Goal: Find specific page/section: Find specific page/section

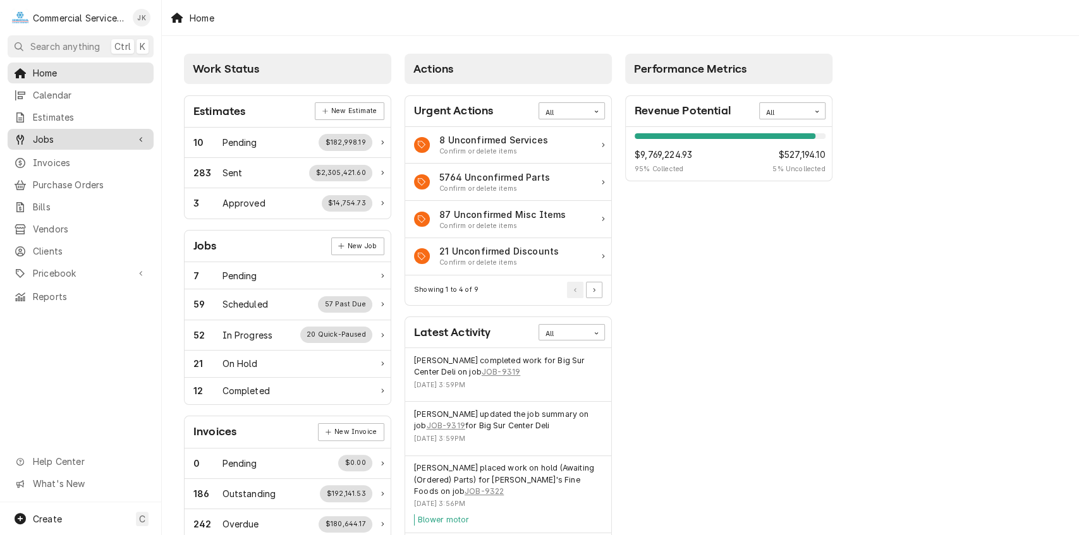
click at [73, 136] on span "Jobs" at bounding box center [80, 139] width 95 height 13
click at [60, 136] on span "Jobs" at bounding box center [80, 139] width 95 height 13
click at [72, 133] on span "Jobs" at bounding box center [80, 139] width 95 height 13
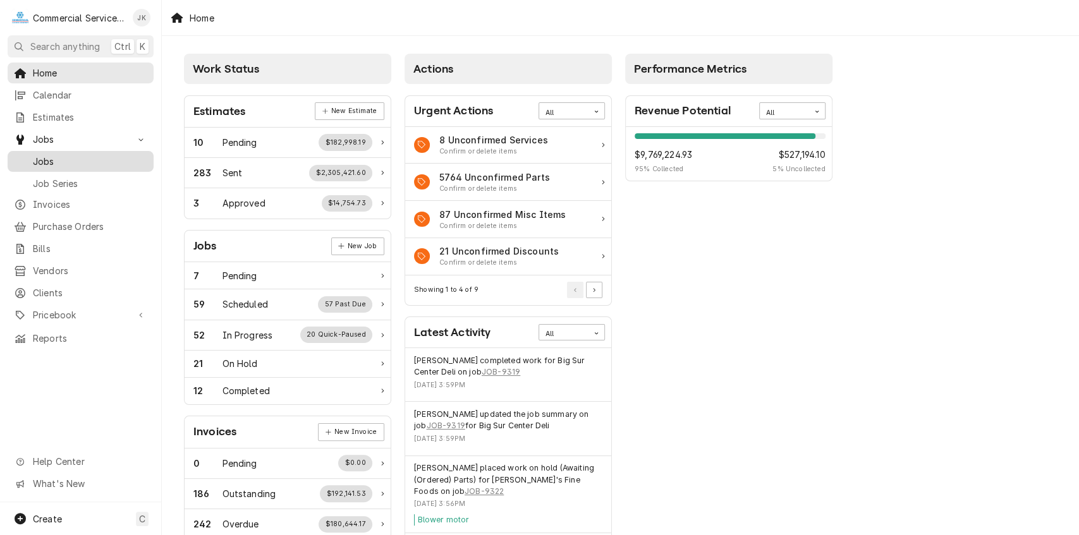
click at [51, 157] on span "Jobs" at bounding box center [90, 161] width 114 height 13
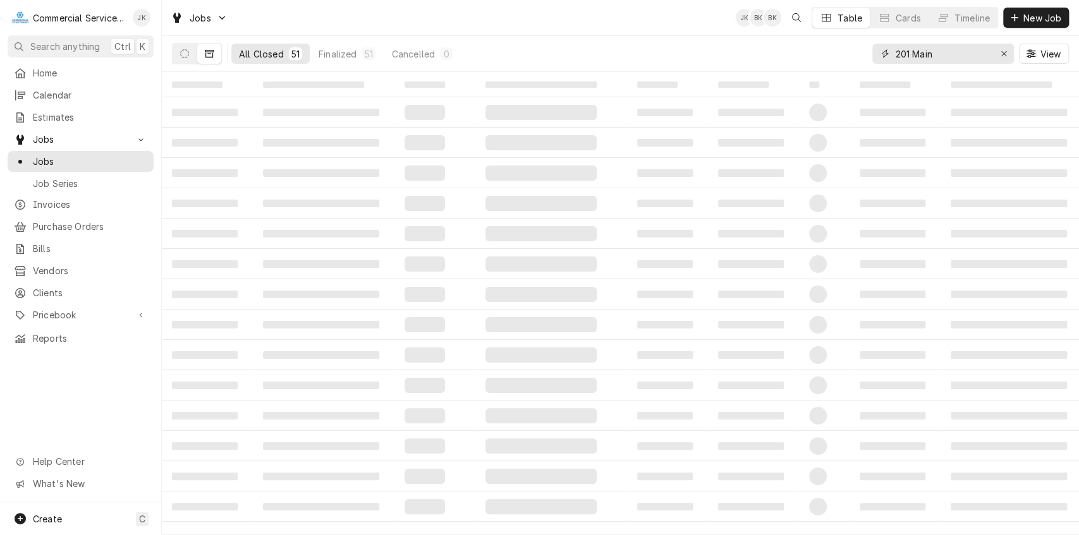
click at [940, 56] on input "201 Main" at bounding box center [942, 54] width 95 height 20
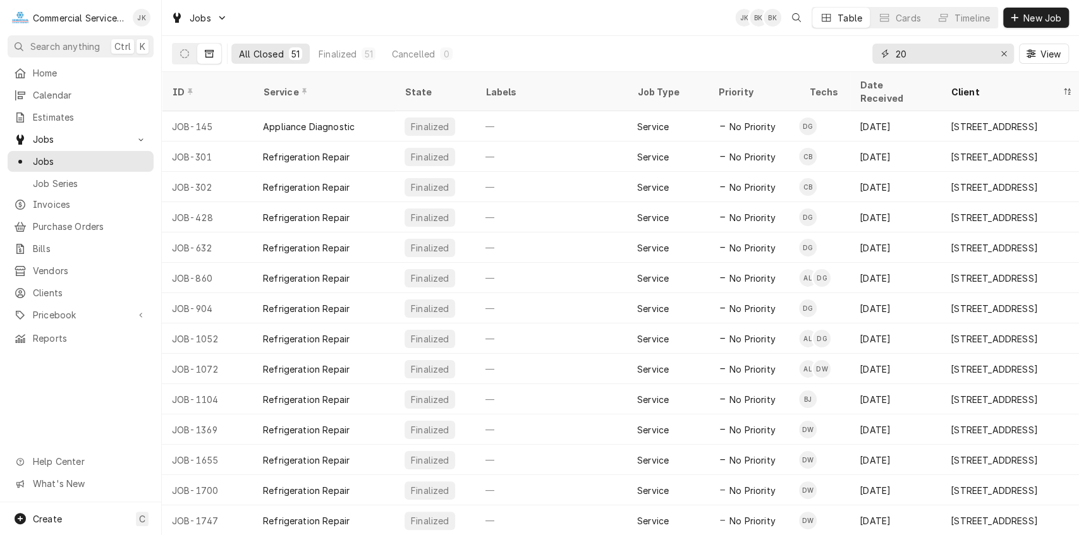
type input "2"
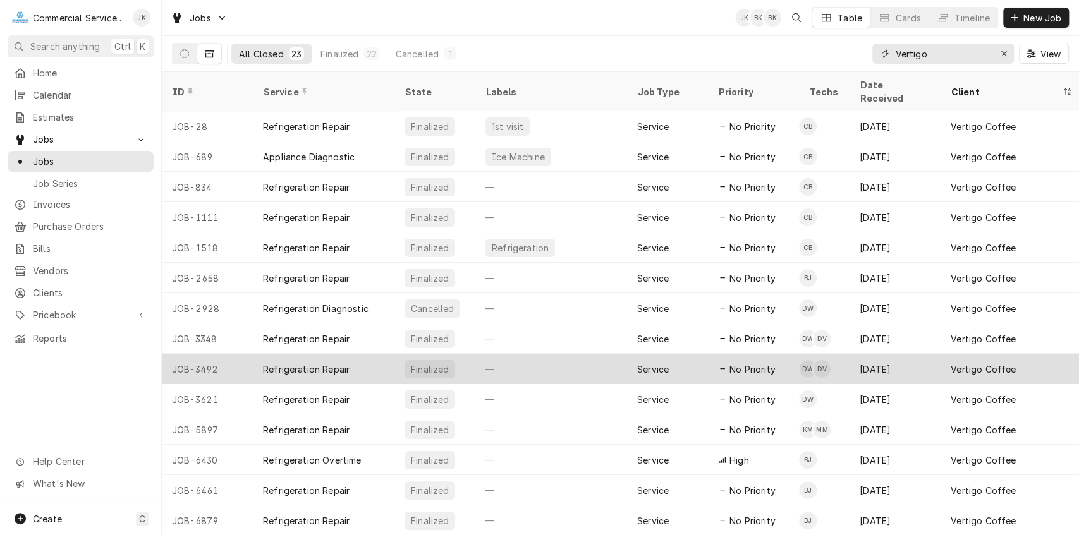
type input "Vertigo"
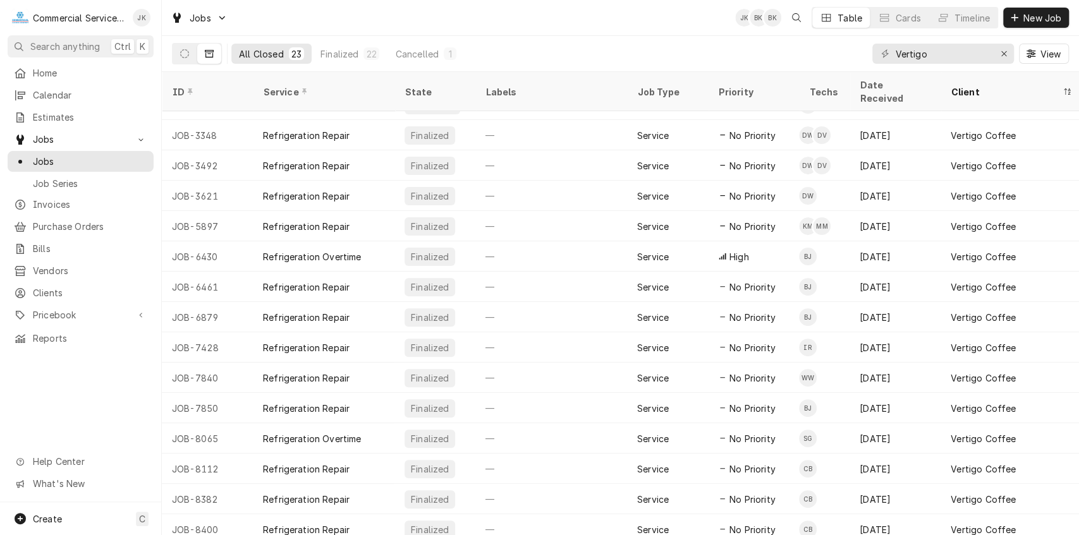
scroll to position [264, 0]
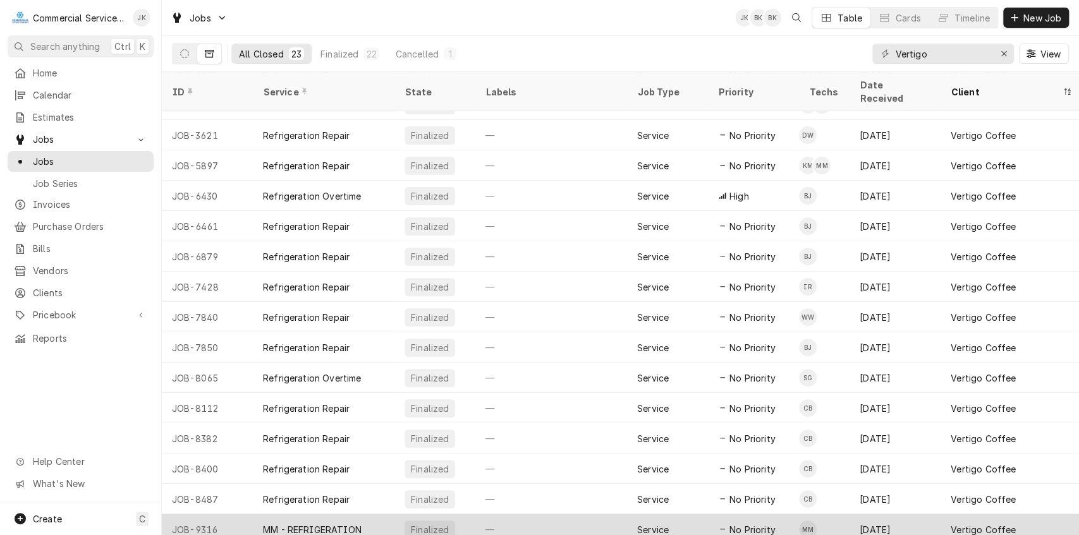
click at [835, 518] on td "MM" at bounding box center [824, 529] width 51 height 30
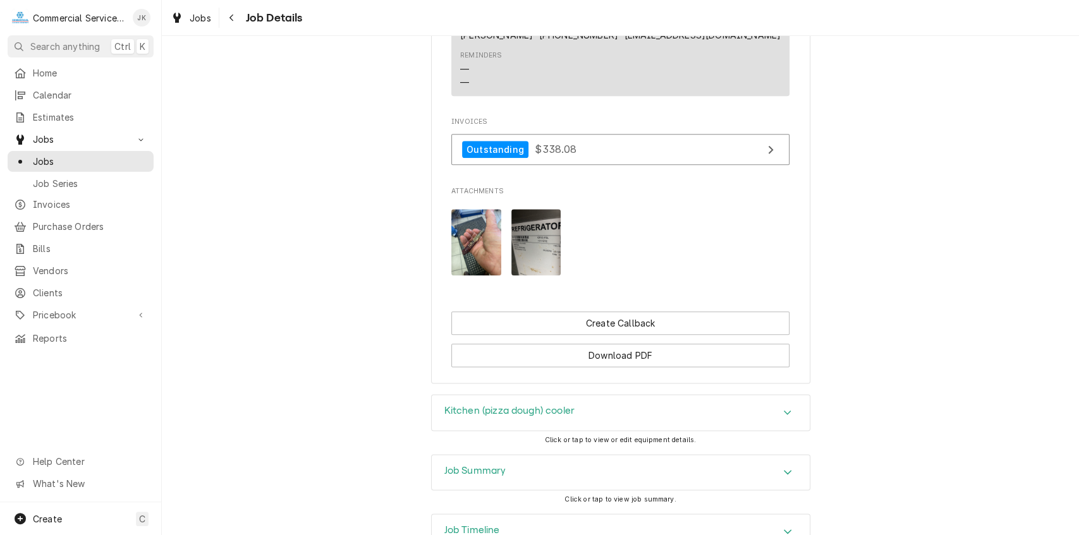
scroll to position [939, 0]
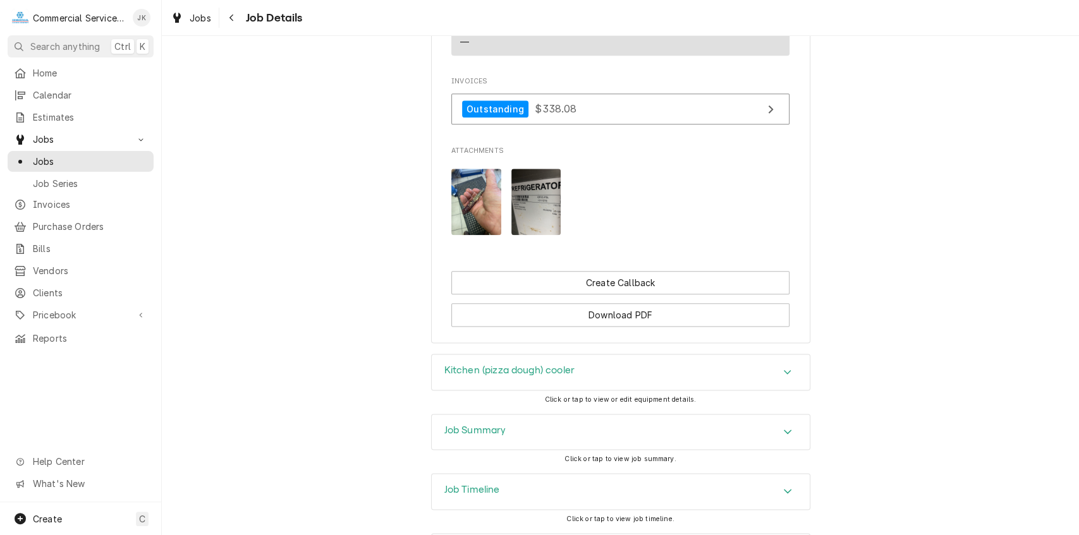
click at [548, 437] on div "Job Summary" at bounding box center [621, 432] width 378 height 35
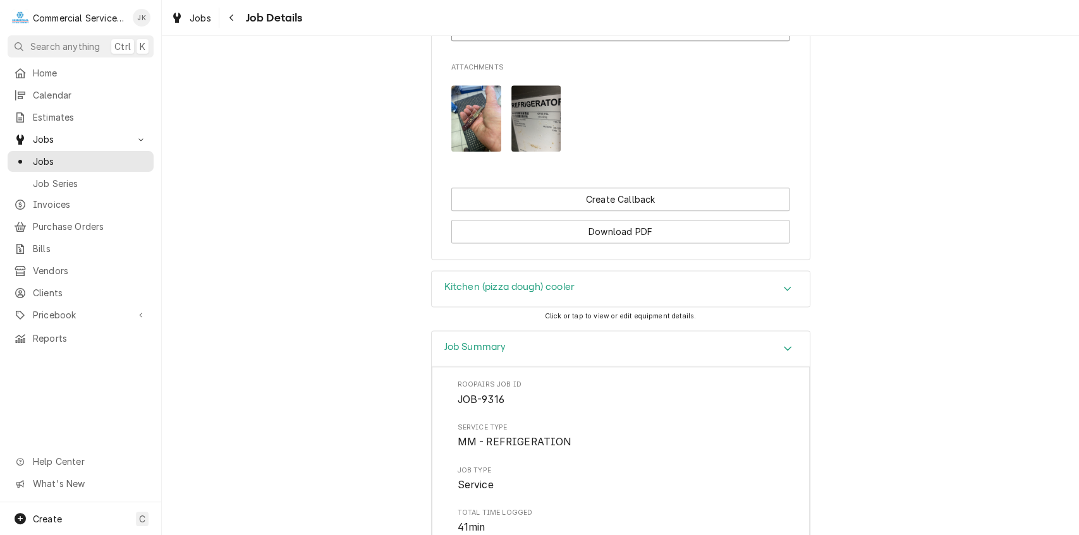
scroll to position [916, 0]
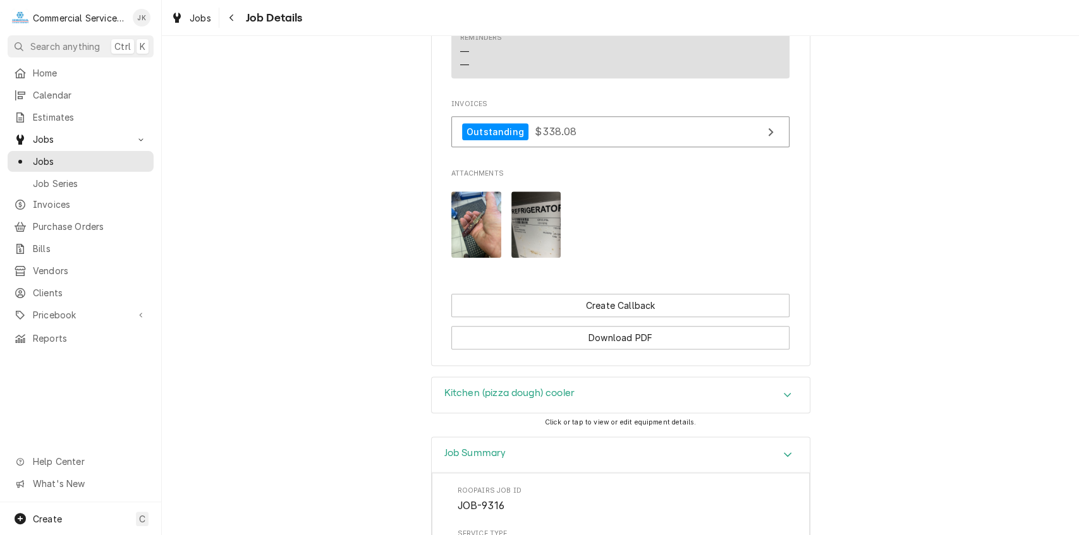
click at [478, 209] on img "Attachments" at bounding box center [476, 224] width 50 height 66
